Goal: Task Accomplishment & Management: Manage account settings

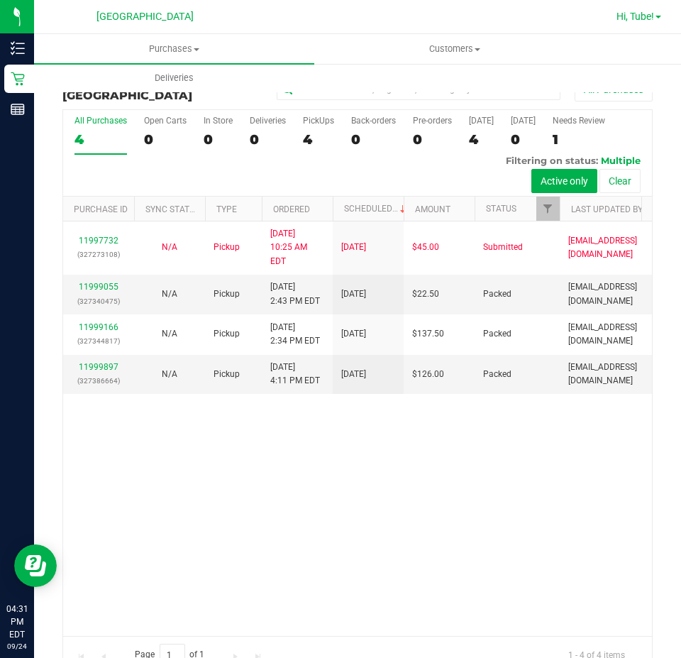
click at [629, 21] on span "Hi, Tube!" at bounding box center [636, 16] width 38 height 11
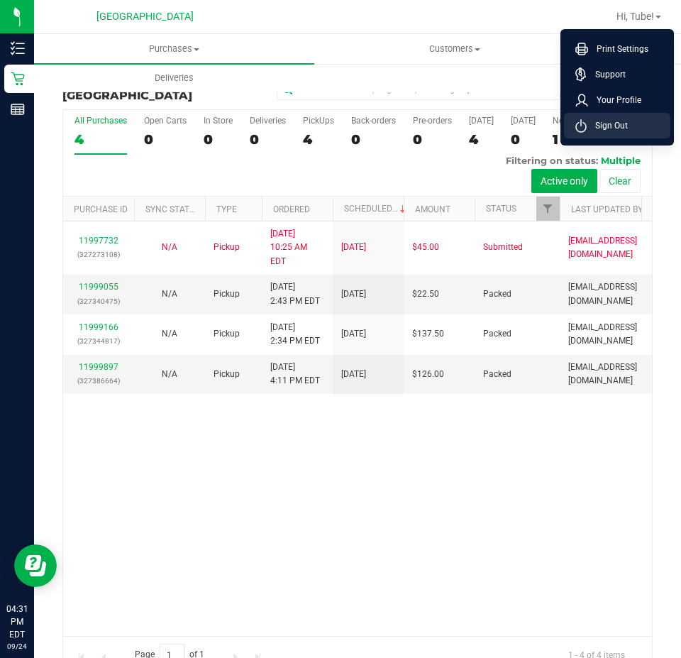
click at [619, 131] on span "Sign Out" at bounding box center [607, 126] width 41 height 14
